Goal: Check status: Check status

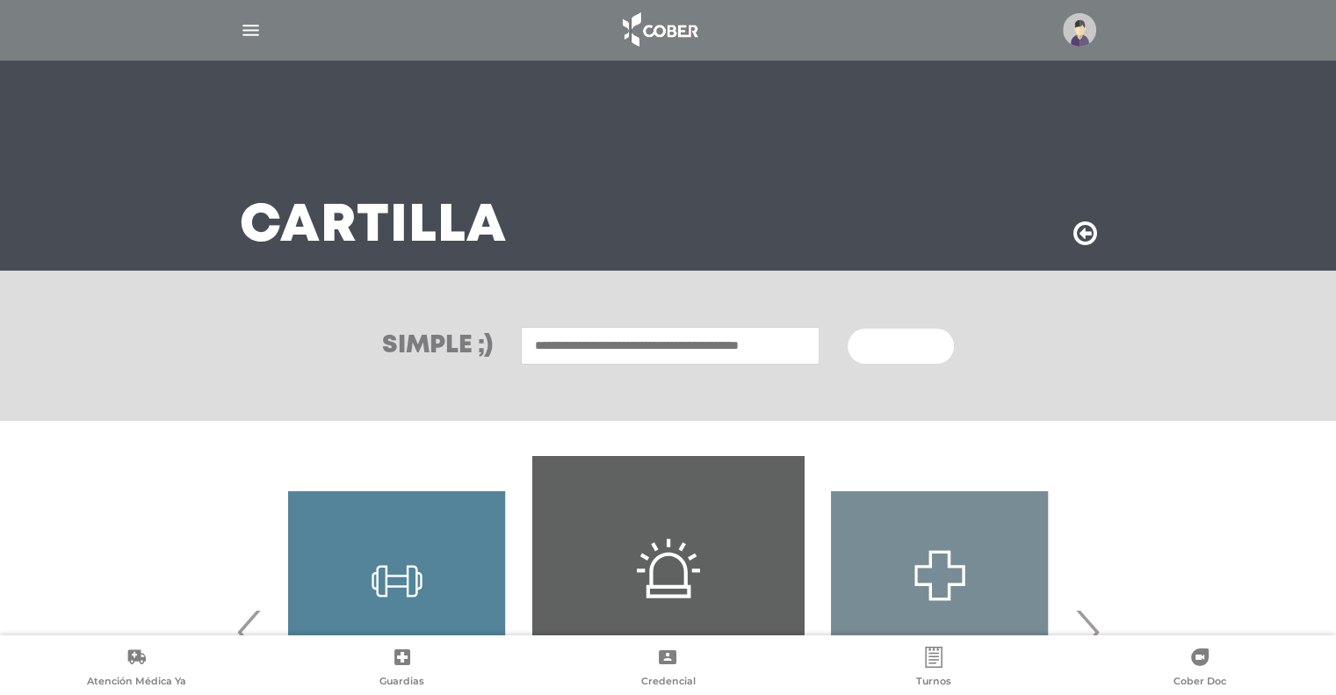
click at [1063, 32] on img at bounding box center [1079, 29] width 33 height 33
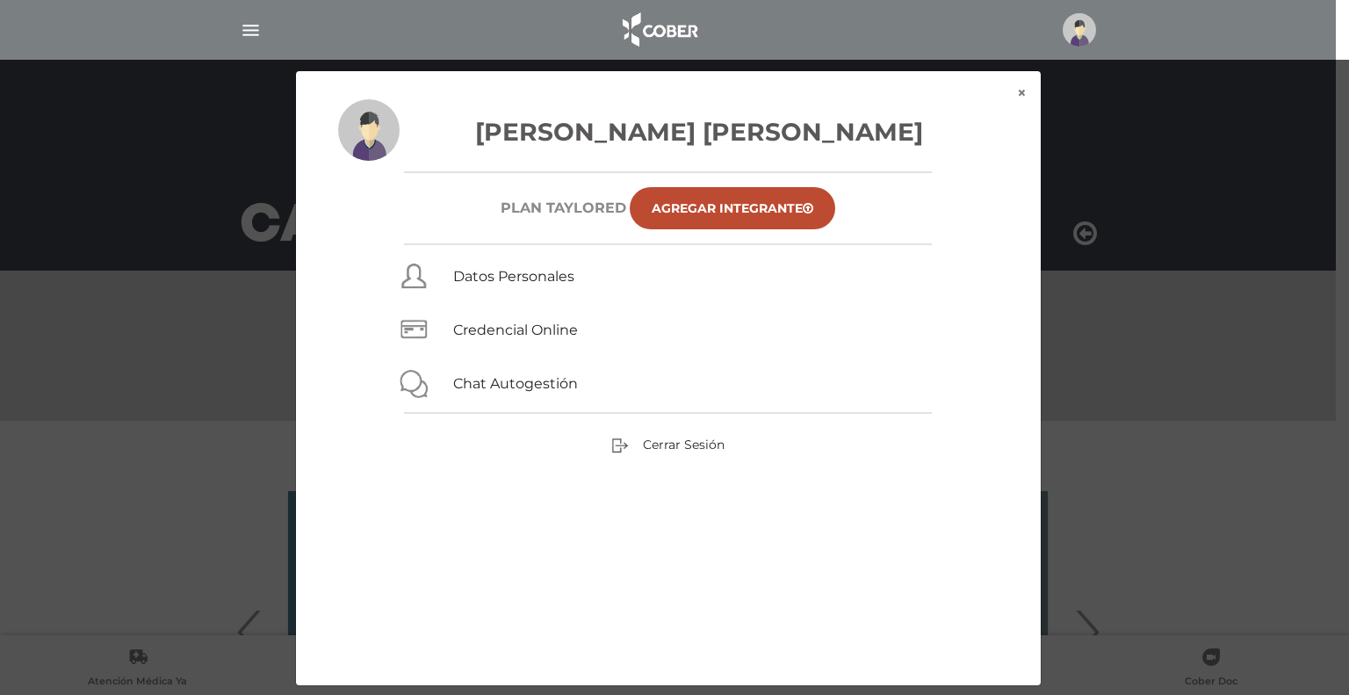
click at [260, 34] on img "button" at bounding box center [251, 30] width 22 height 22
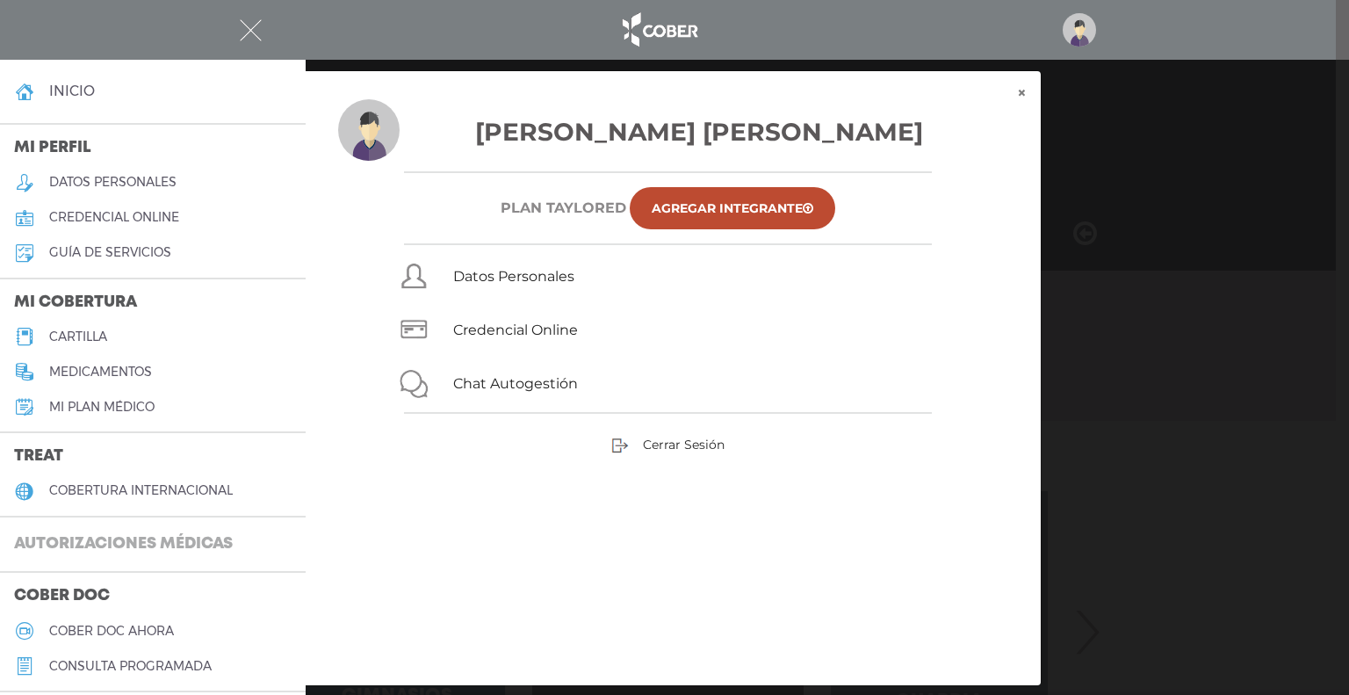
click at [144, 530] on h3 "Autorizaciones médicas" at bounding box center [123, 544] width 247 height 33
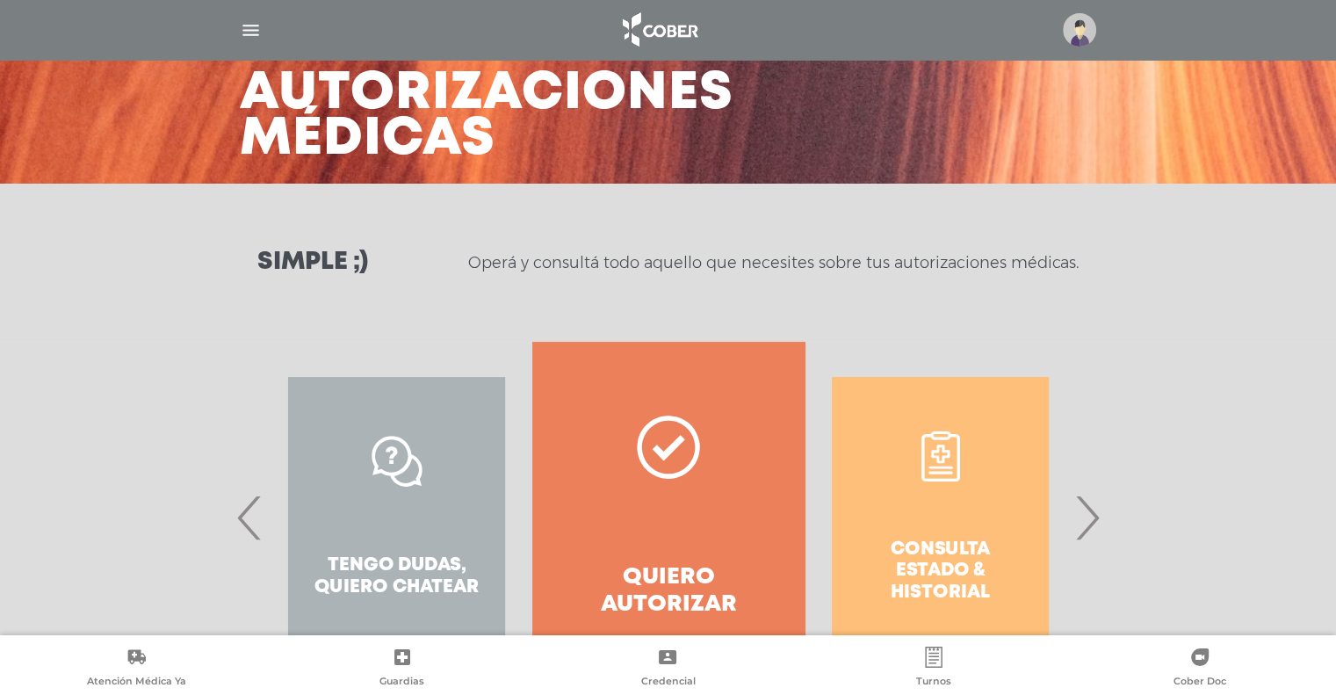
scroll to position [186, 0]
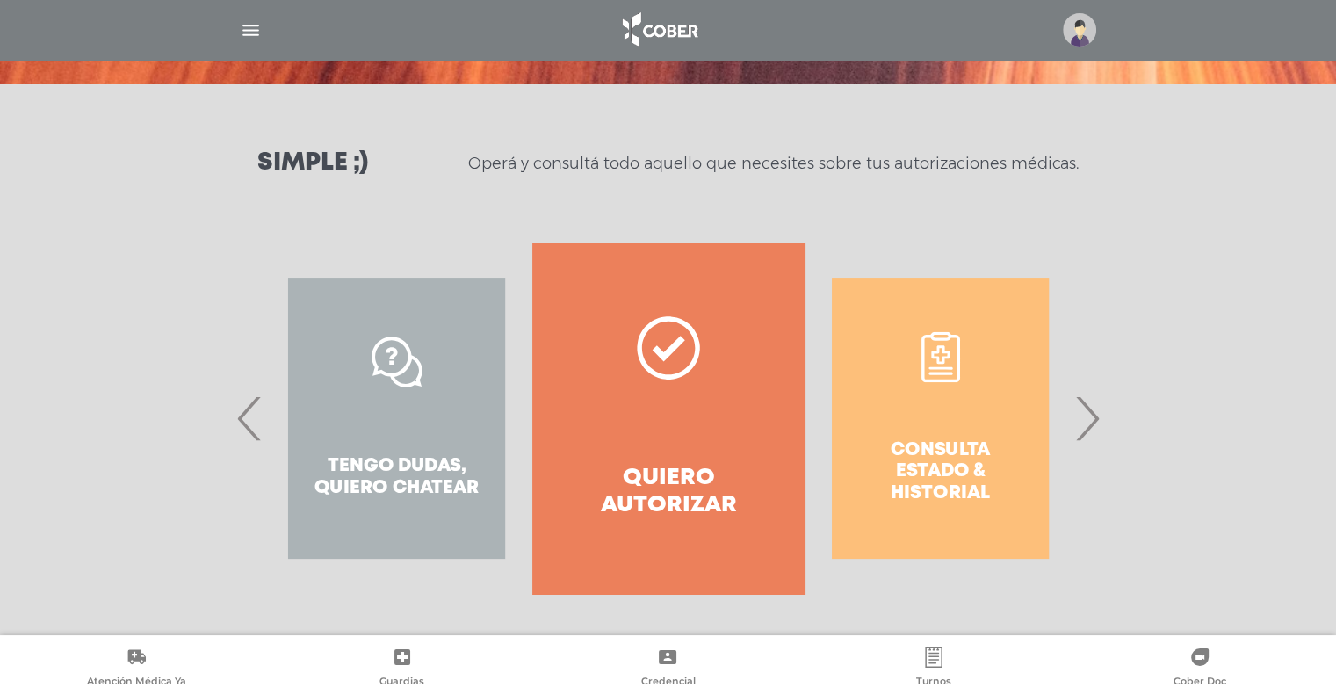
click at [1089, 421] on span "›" at bounding box center [1087, 418] width 34 height 95
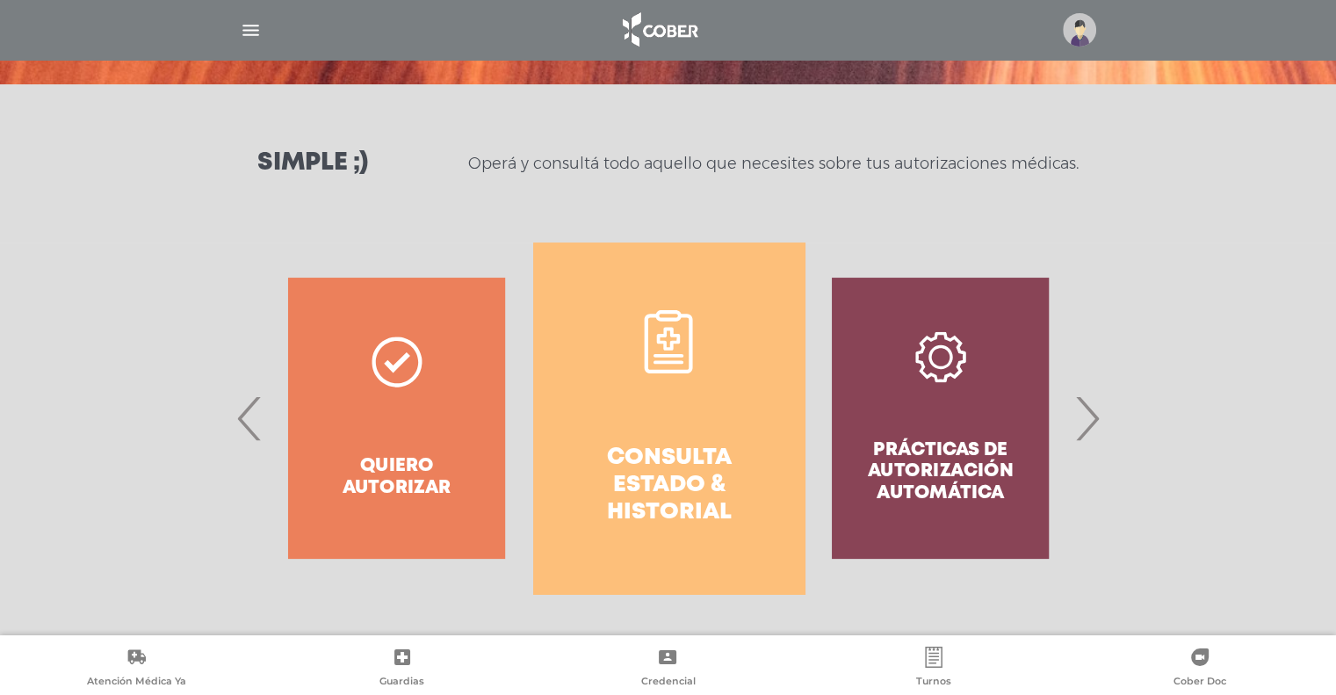
click at [730, 398] on link "Consulta estado & historial" at bounding box center [668, 417] width 271 height 351
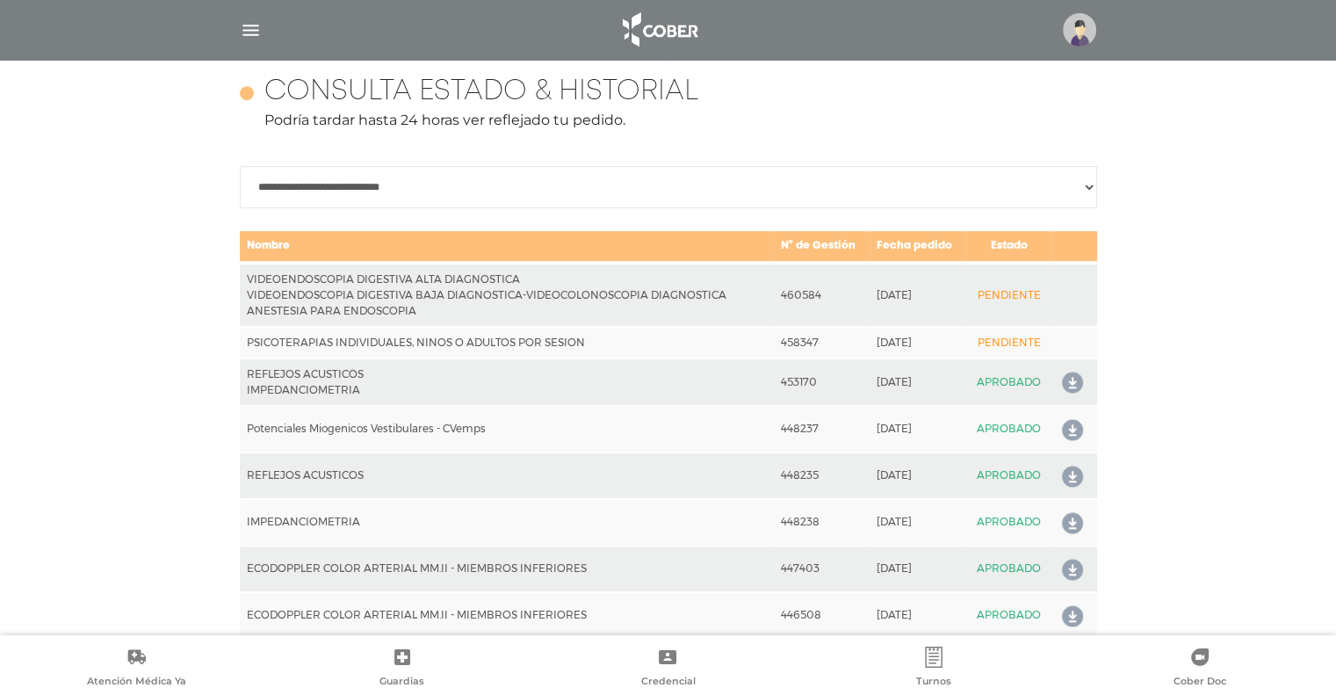
scroll to position [780, 0]
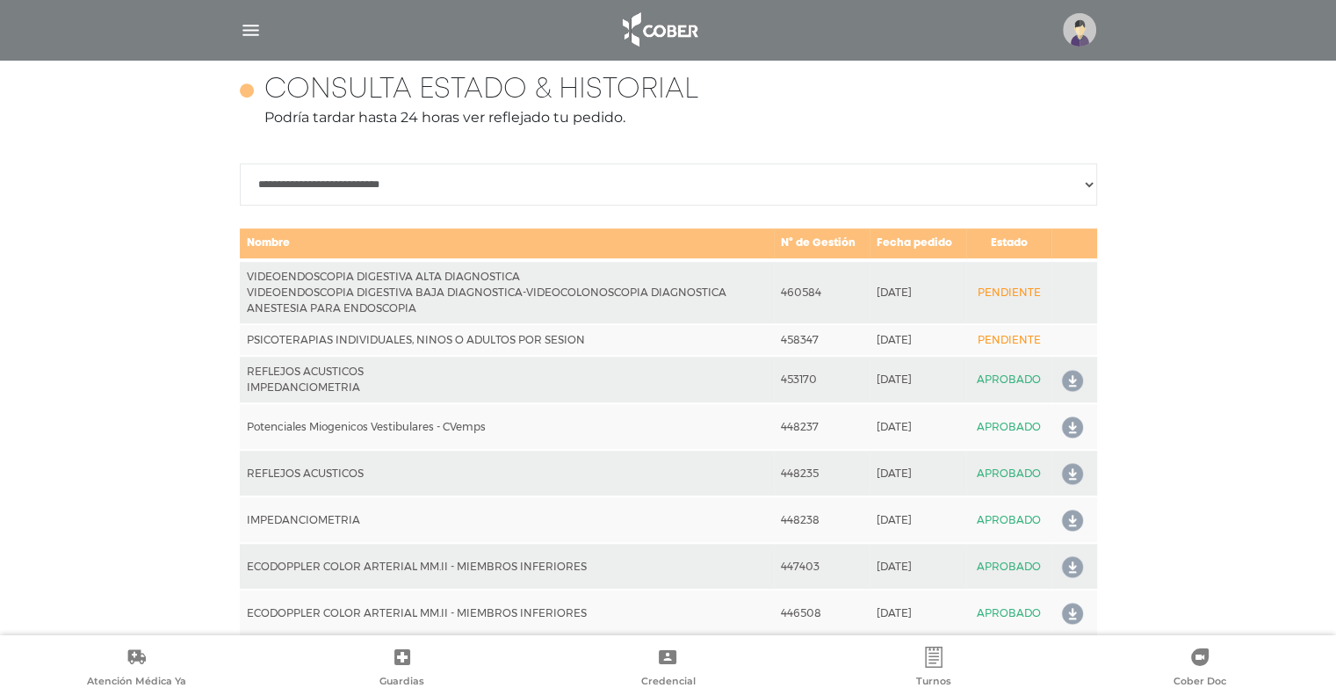
click at [321, 382] on td "REFLEJOS ACUSTICOS IMPEDANCIOMETRIA" at bounding box center [507, 379] width 534 height 47
